Goal: Information Seeking & Learning: Learn about a topic

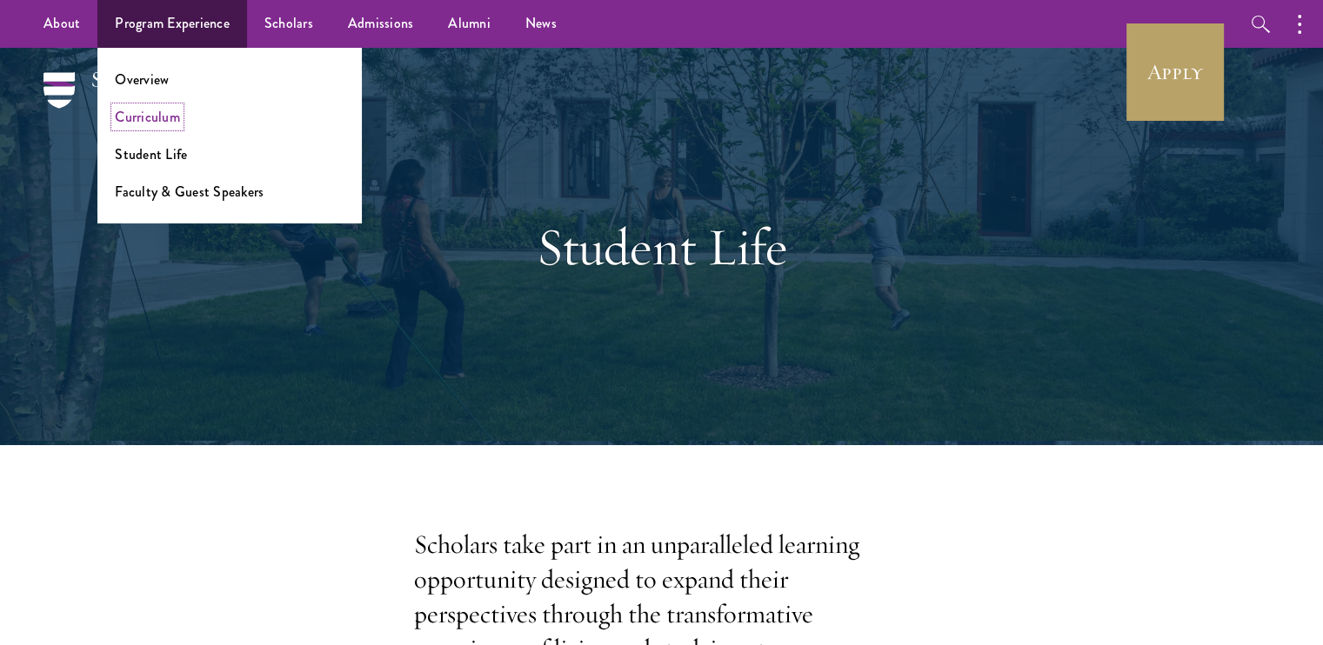
click at [164, 123] on link "Curriculum" at bounding box center [147, 117] width 65 height 20
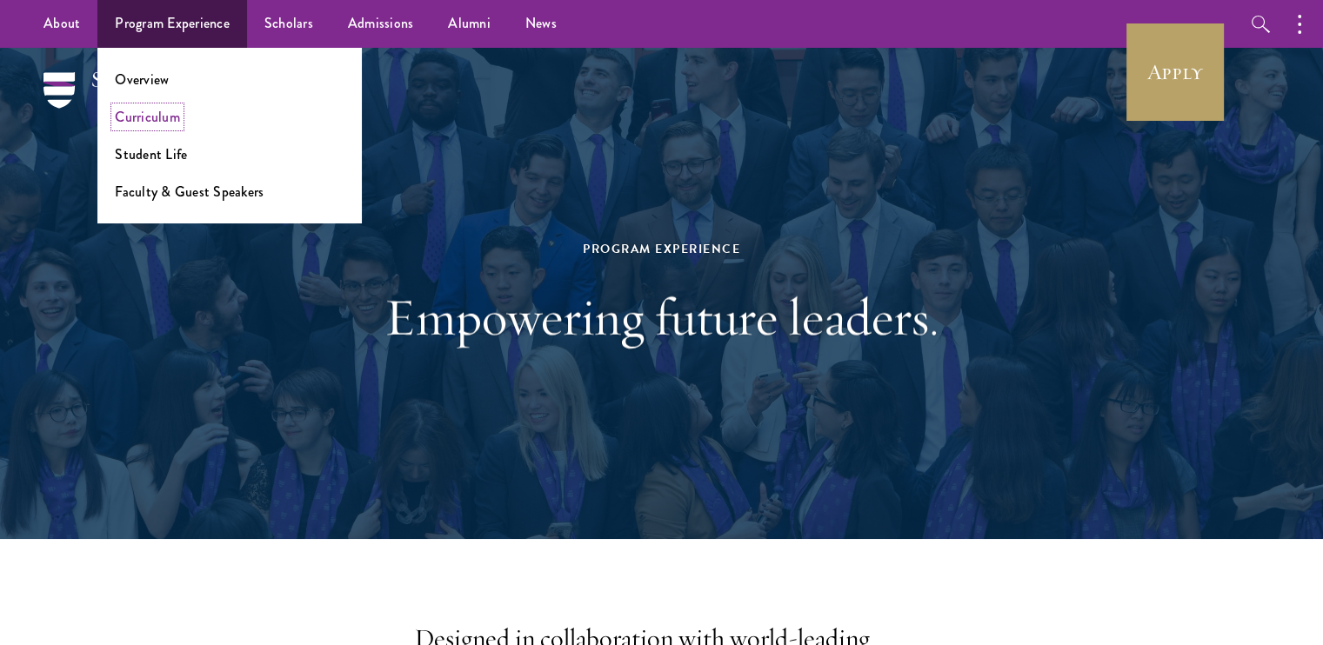
click at [171, 116] on link "Curriculum" at bounding box center [147, 117] width 65 height 20
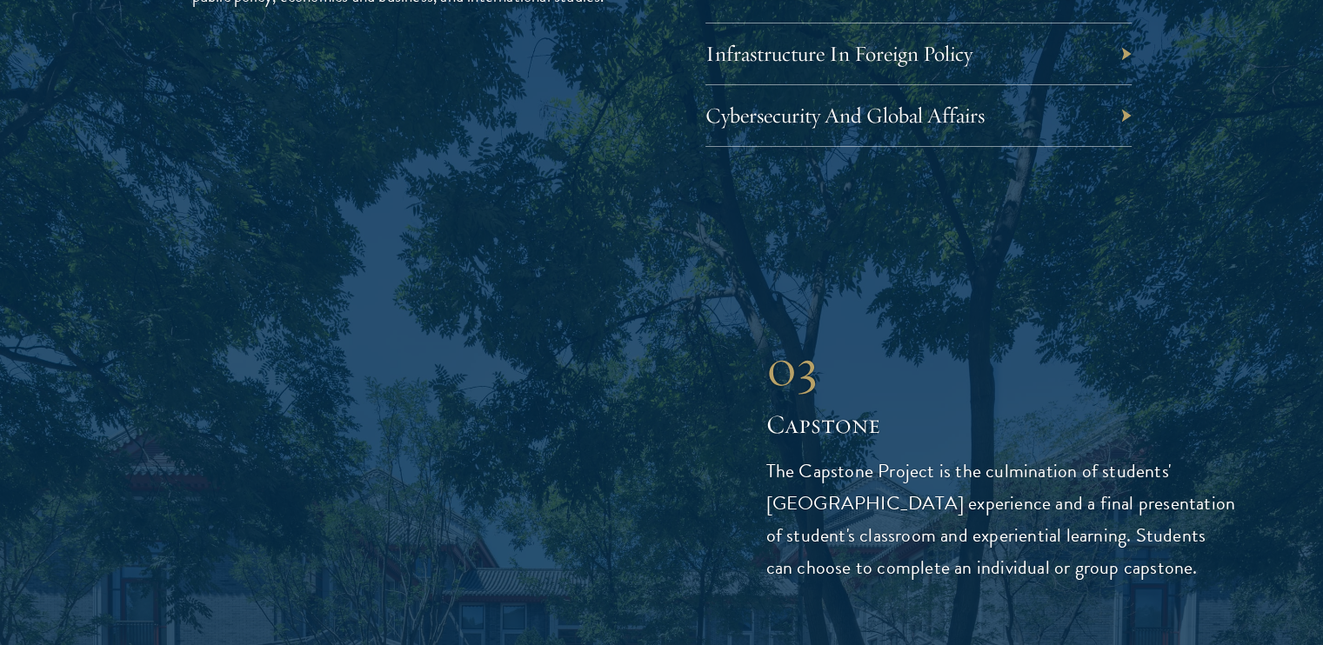
scroll to position [5870, 0]
